Goal: Information Seeking & Learning: Learn about a topic

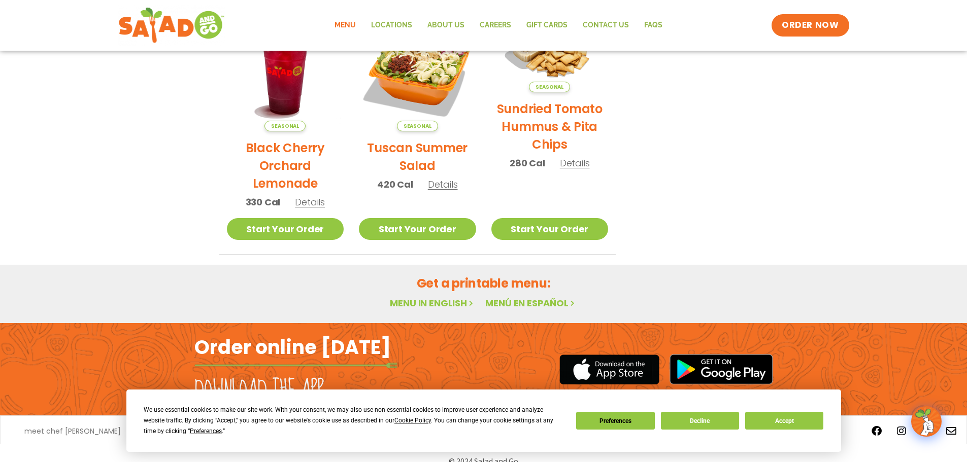
scroll to position [534, 0]
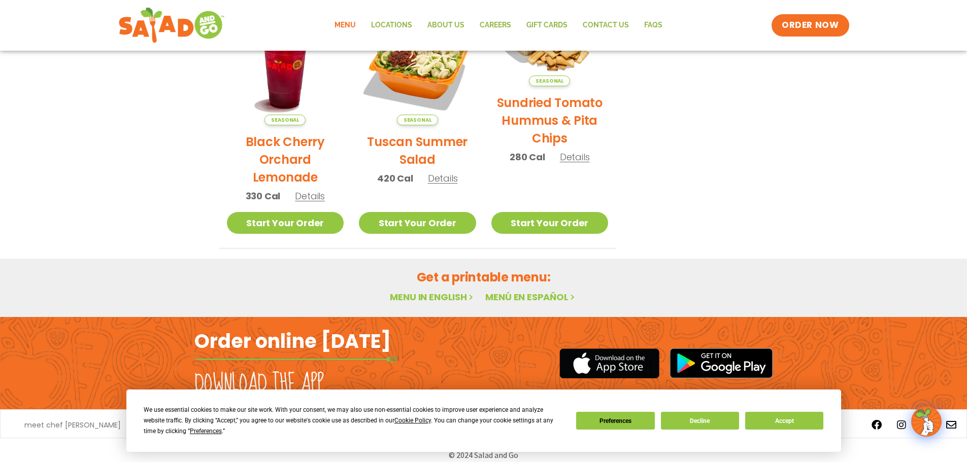
click at [429, 143] on h2 "Tuscan Summer Salad" at bounding box center [417, 151] width 117 height 36
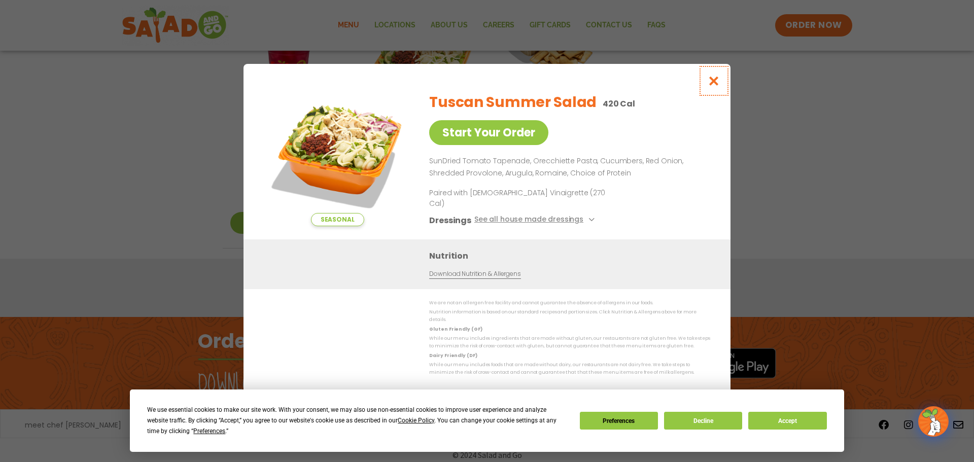
click at [710, 86] on icon "Close modal" at bounding box center [714, 81] width 13 height 11
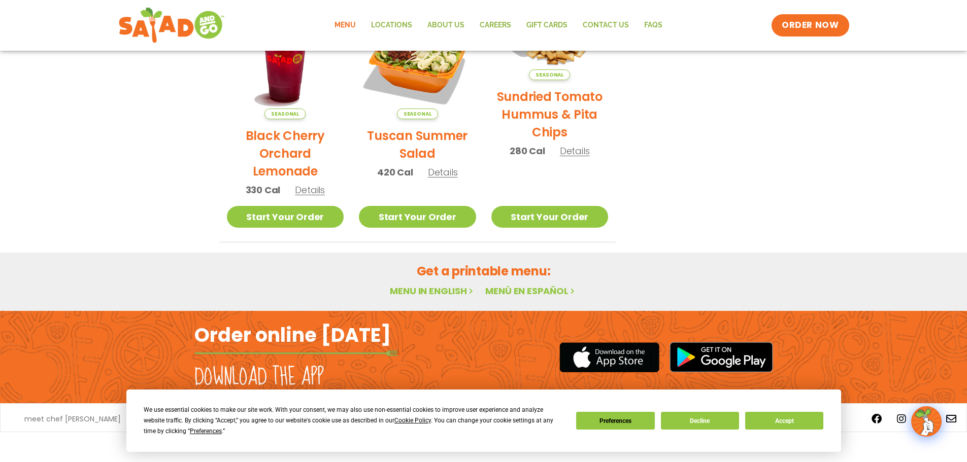
scroll to position [544, 0]
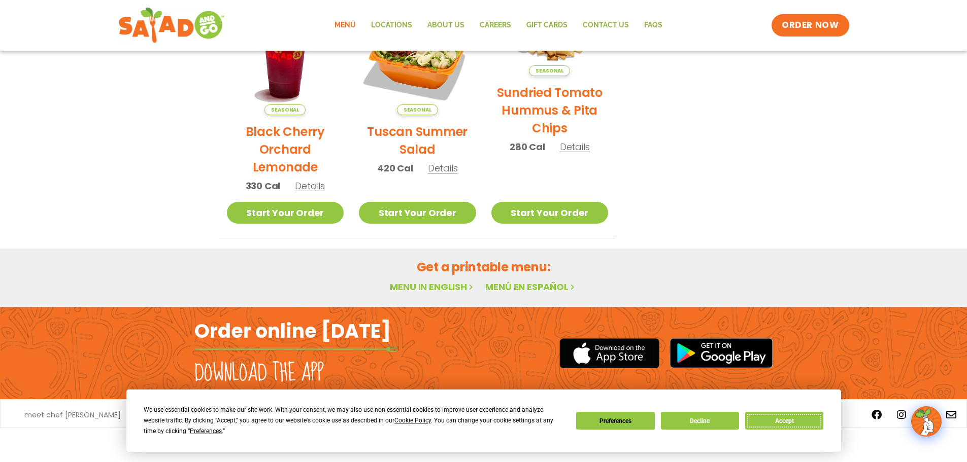
click at [781, 424] on button "Accept" at bounding box center [784, 421] width 78 height 18
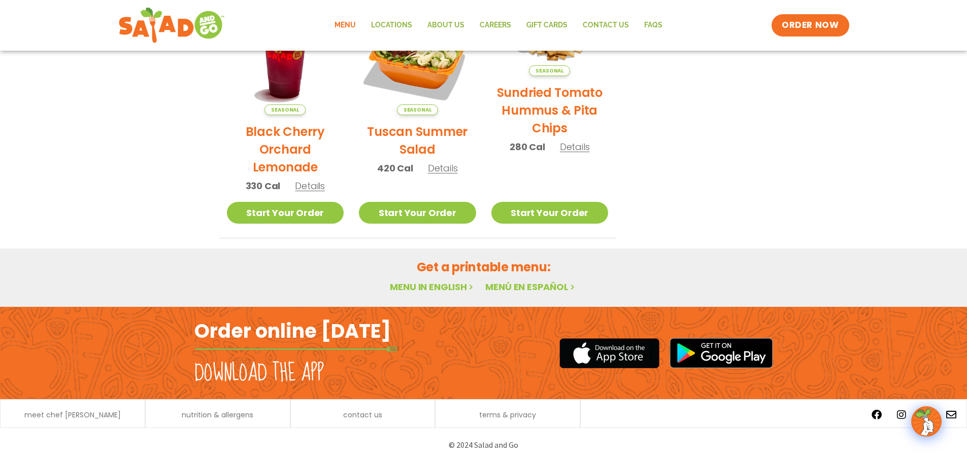
click at [427, 287] on link "Menu in English" at bounding box center [432, 287] width 85 height 13
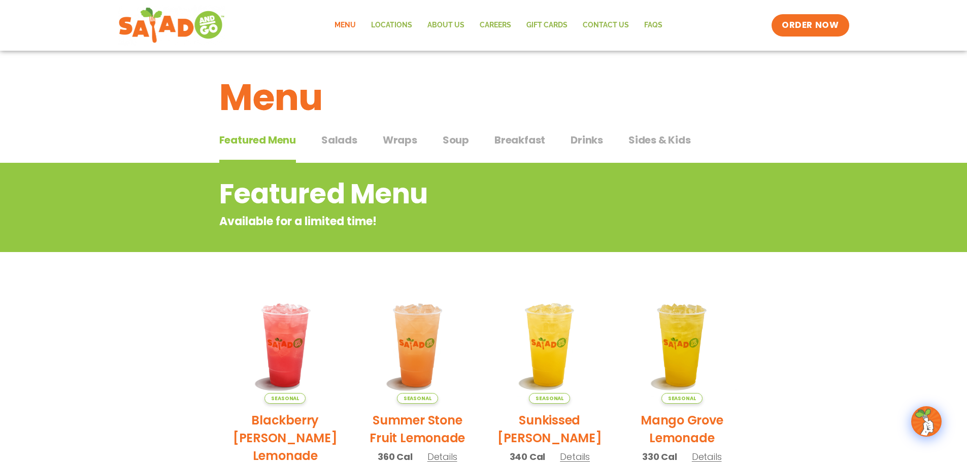
click at [347, 26] on link "Menu" at bounding box center [345, 25] width 37 height 23
click at [338, 143] on span "Salads" at bounding box center [339, 139] width 36 height 15
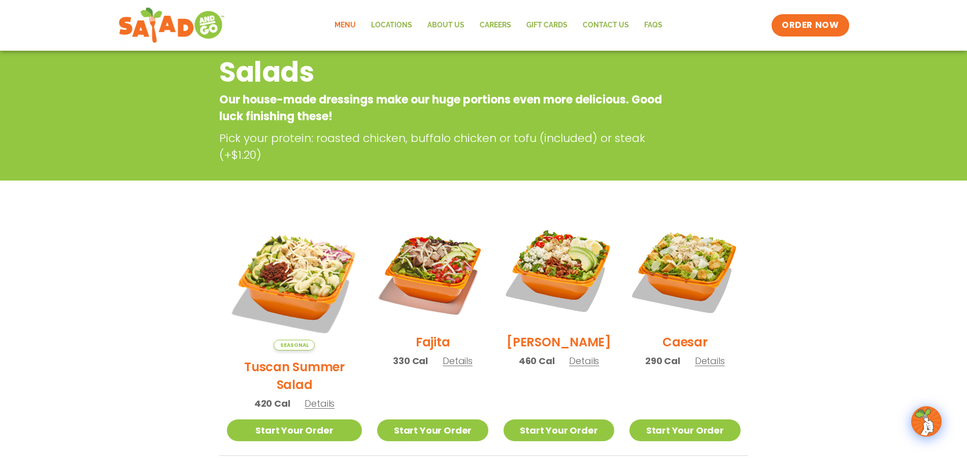
scroll to position [119, 0]
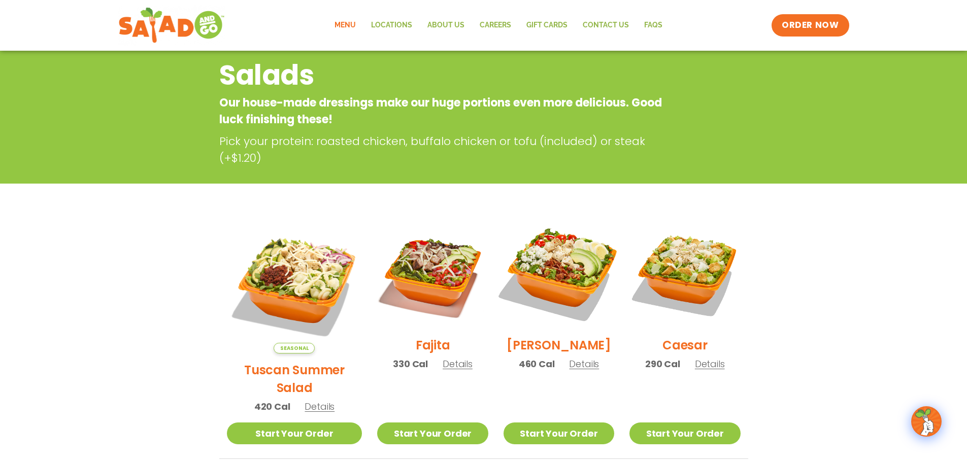
click at [556, 270] on img at bounding box center [559, 274] width 130 height 130
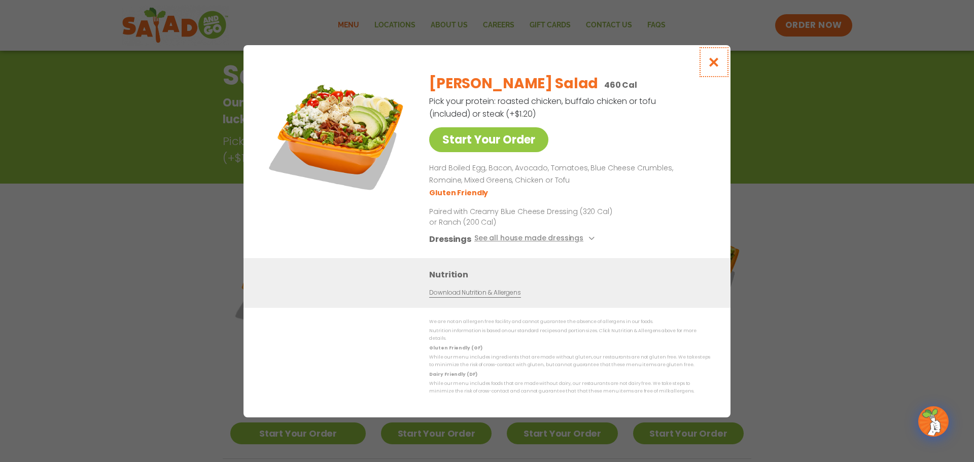
click at [718, 65] on icon "Close modal" at bounding box center [714, 62] width 13 height 11
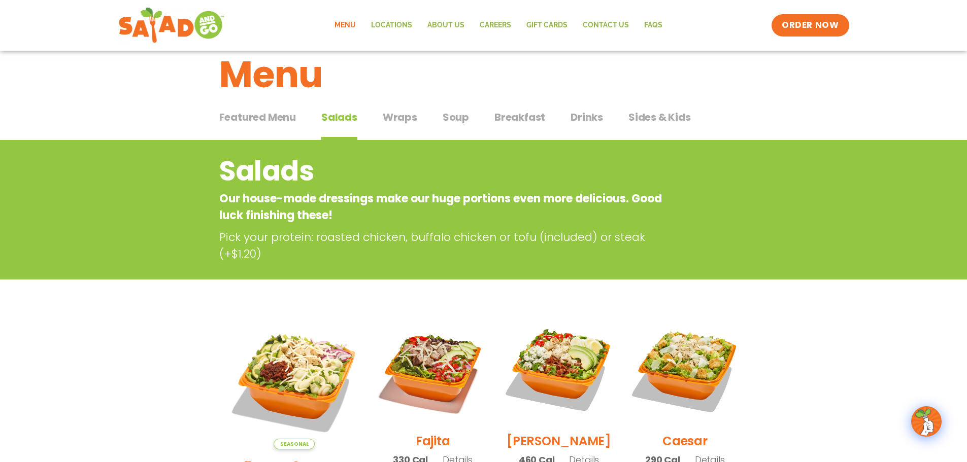
scroll to position [0, 0]
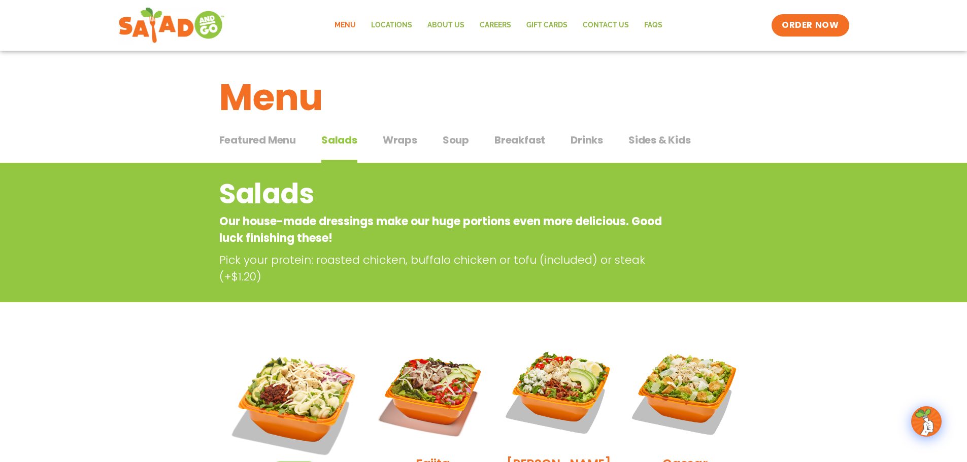
click at [411, 144] on span "Wraps" at bounding box center [400, 139] width 35 height 15
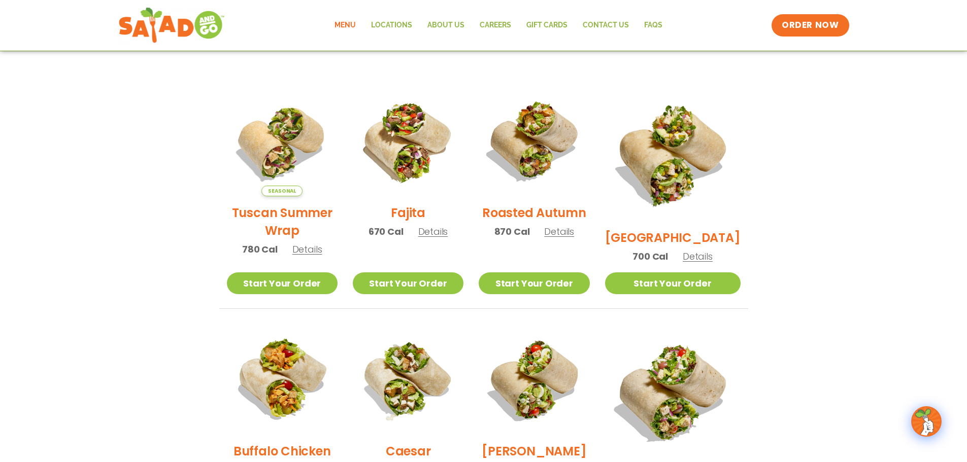
scroll to position [236, 0]
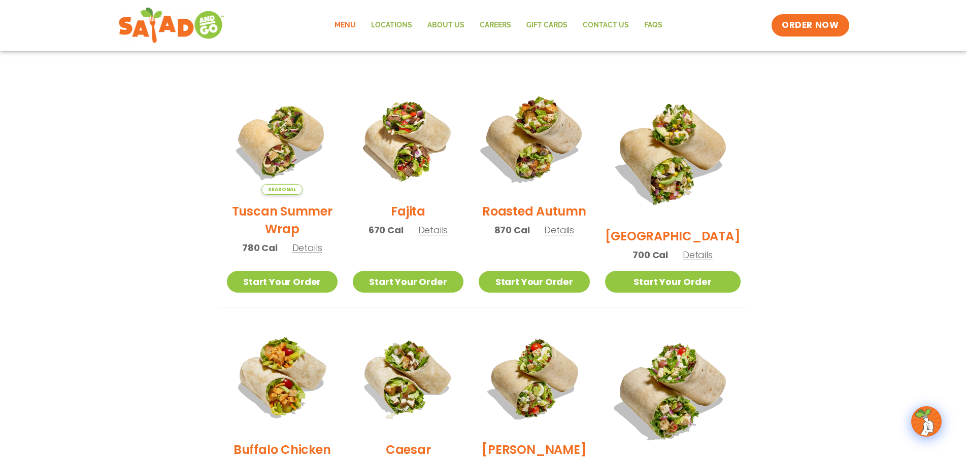
click at [556, 171] on img at bounding box center [534, 140] width 130 height 130
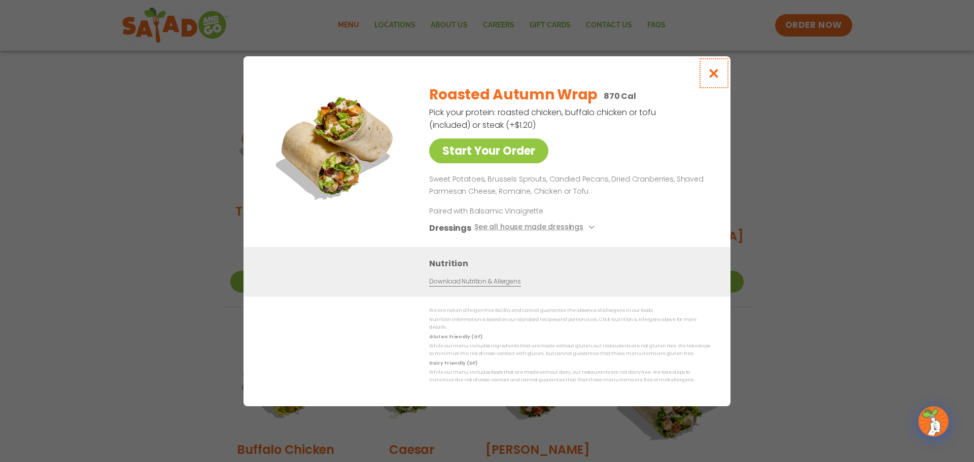
click at [717, 79] on icon "Close modal" at bounding box center [714, 73] width 13 height 11
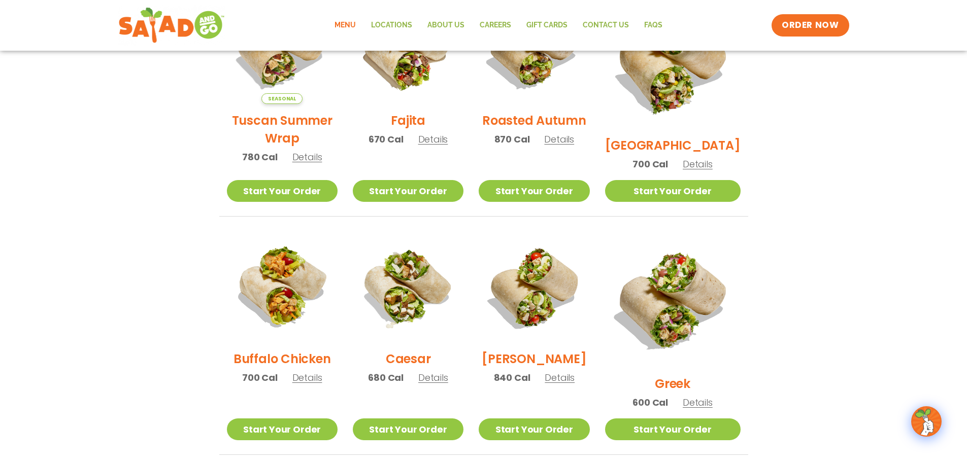
scroll to position [317, 0]
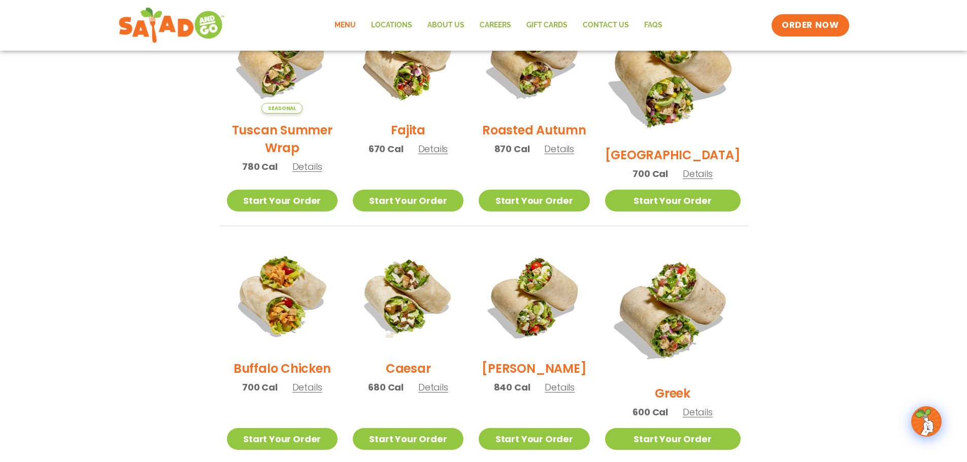
click at [687, 85] on img at bounding box center [672, 70] width 159 height 159
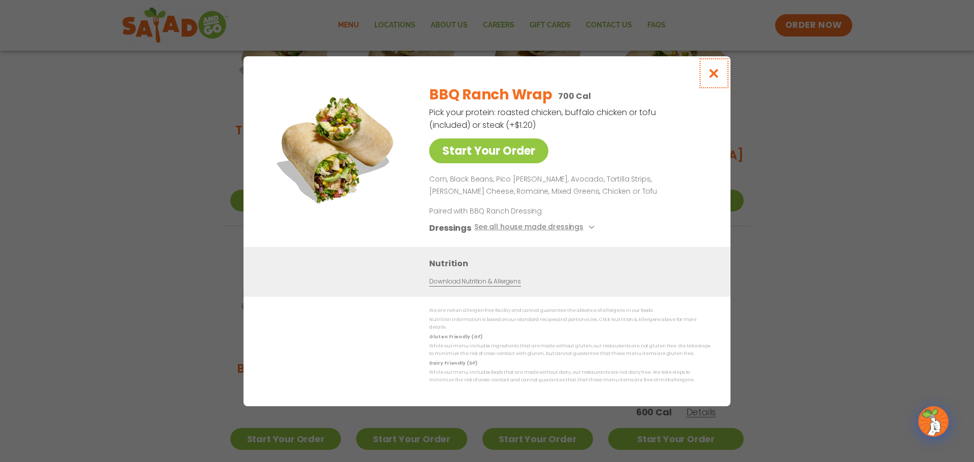
click at [716, 76] on icon "Close modal" at bounding box center [714, 73] width 13 height 11
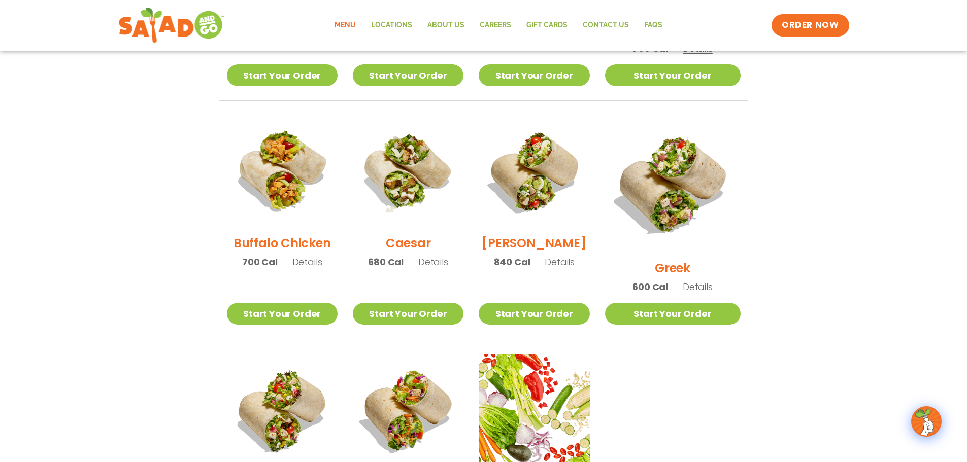
scroll to position [446, 0]
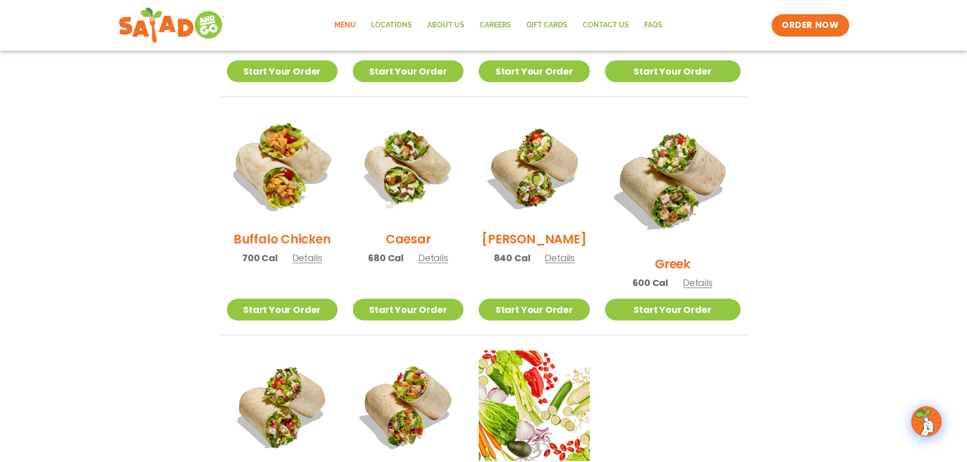
click at [290, 188] on img at bounding box center [282, 167] width 130 height 130
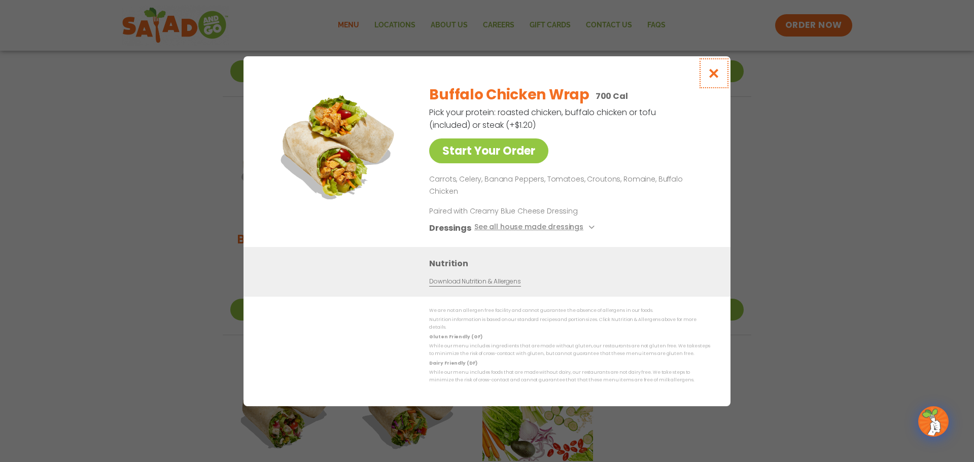
click at [714, 79] on icon "Close modal" at bounding box center [714, 73] width 13 height 11
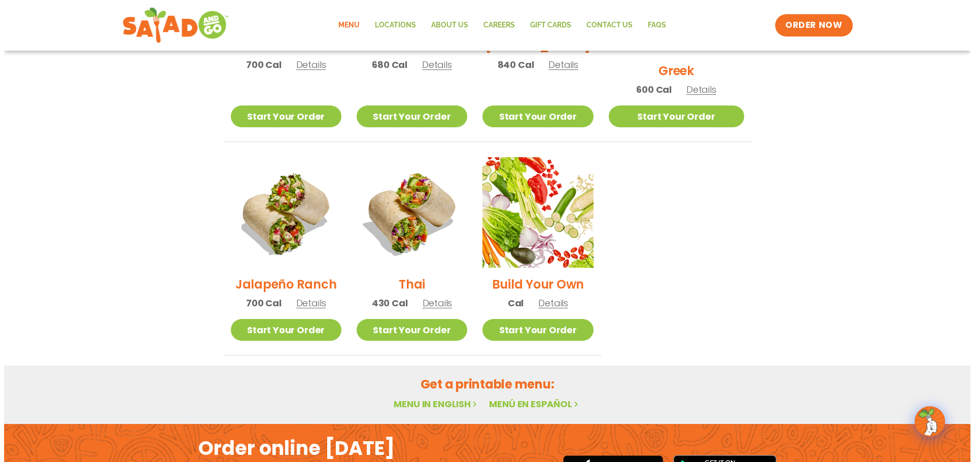
scroll to position [611, 0]
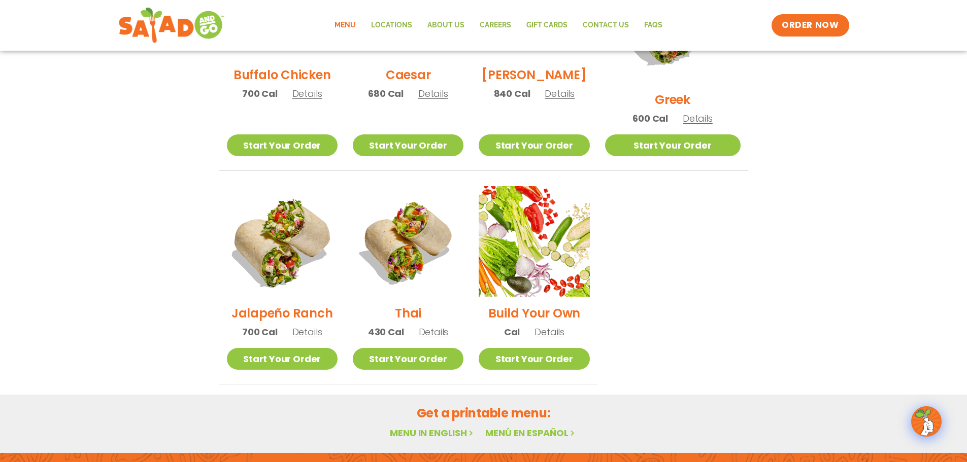
click at [301, 239] on img at bounding box center [282, 242] width 130 height 130
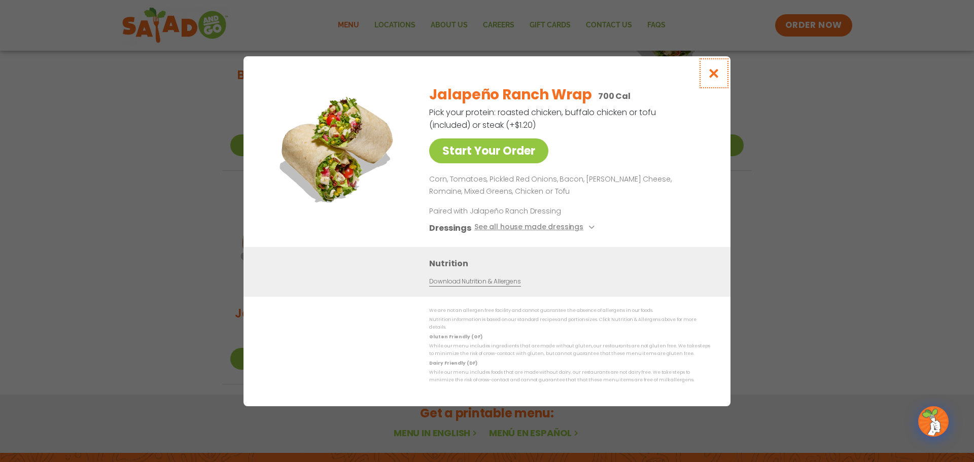
click at [713, 79] on icon "Close modal" at bounding box center [714, 73] width 13 height 11
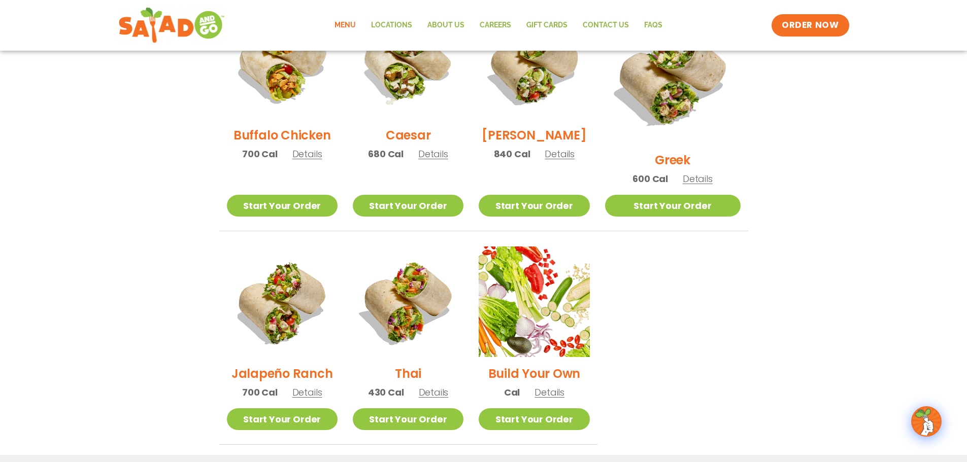
scroll to position [521, 0]
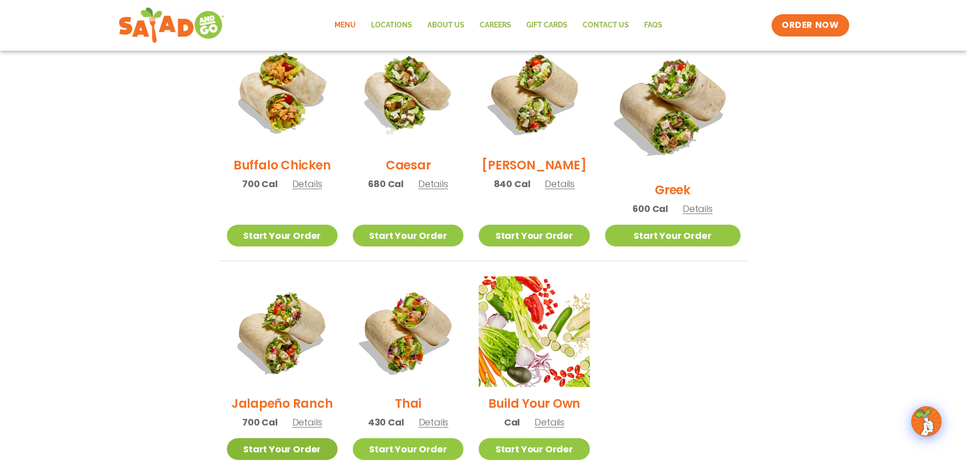
click at [289, 438] on link "Start Your Order" at bounding box center [282, 449] width 111 height 22
